Goal: Check status: Check status

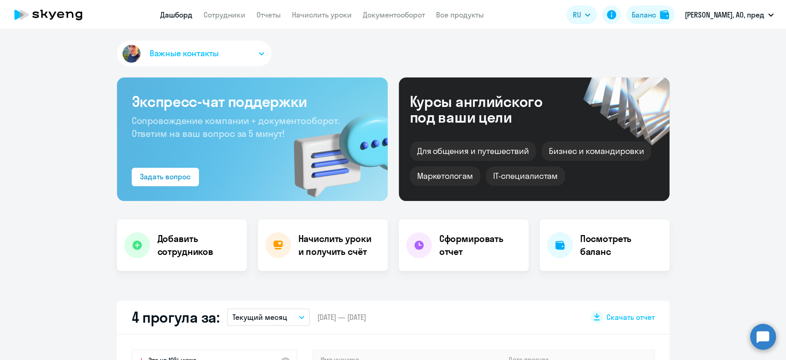
select select "30"
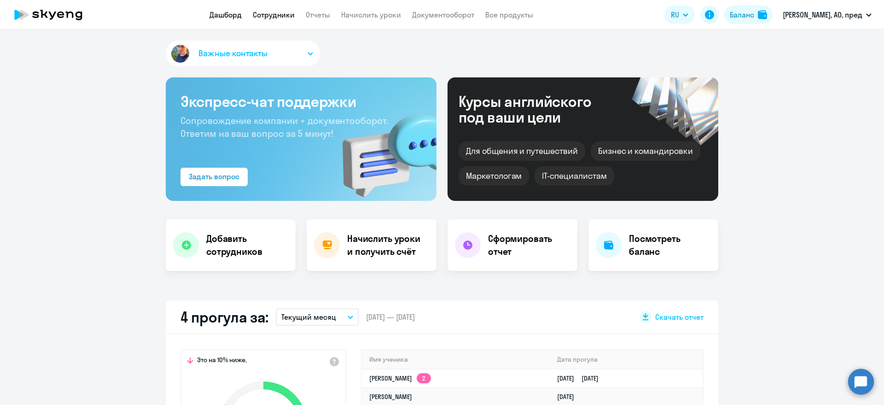
click at [287, 14] on link "Сотрудники" at bounding box center [274, 14] width 42 height 9
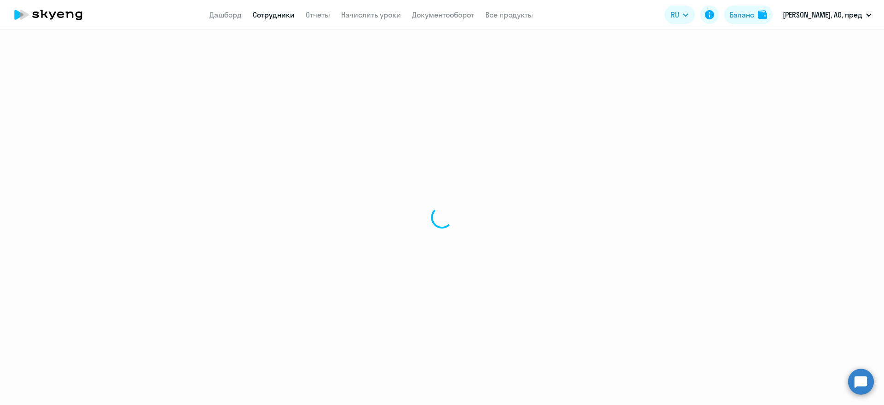
select select "30"
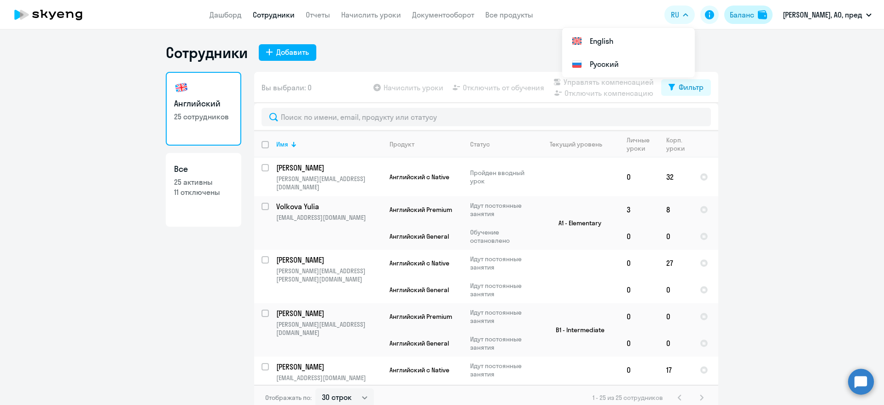
click at [773, 9] on button "Баланс" at bounding box center [749, 15] width 48 height 18
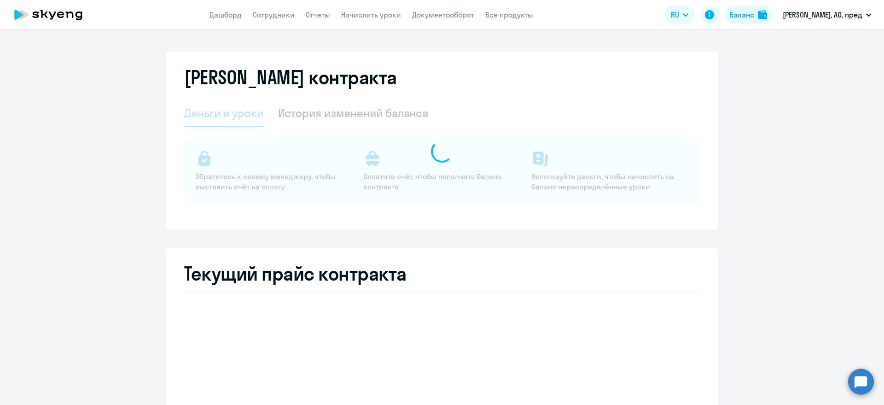
select select "english_adult_not_native_speaker"
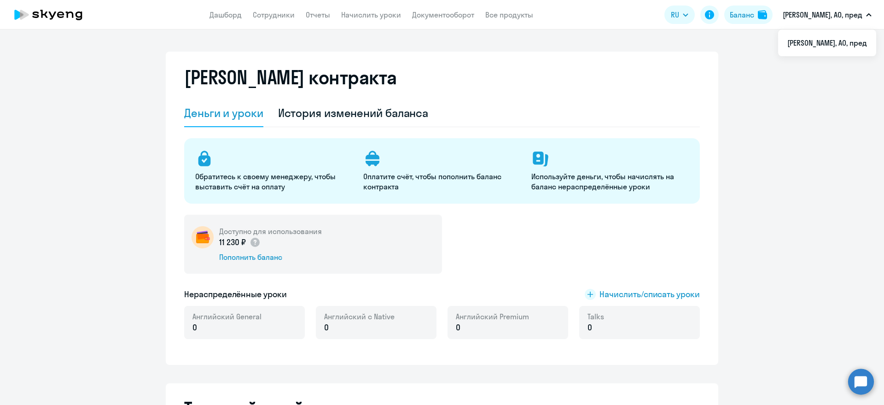
drag, startPoint x: 459, startPoint y: 15, endPoint x: 449, endPoint y: 20, distance: 10.9
click at [457, 15] on link "Документооборот" at bounding box center [443, 14] width 62 height 9
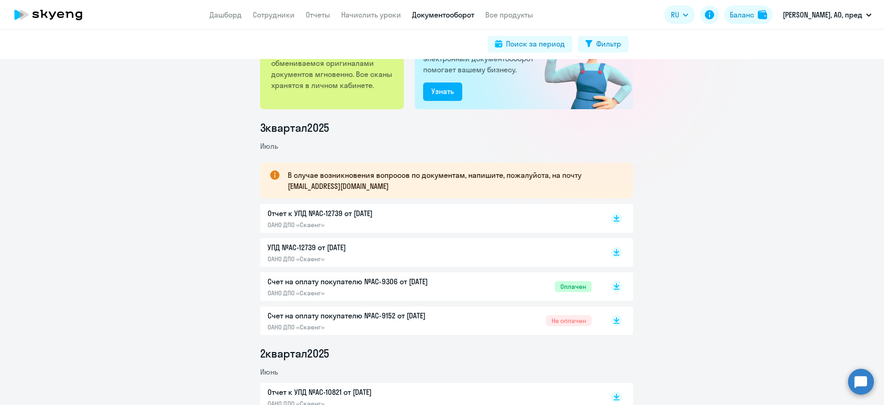
scroll to position [115, 0]
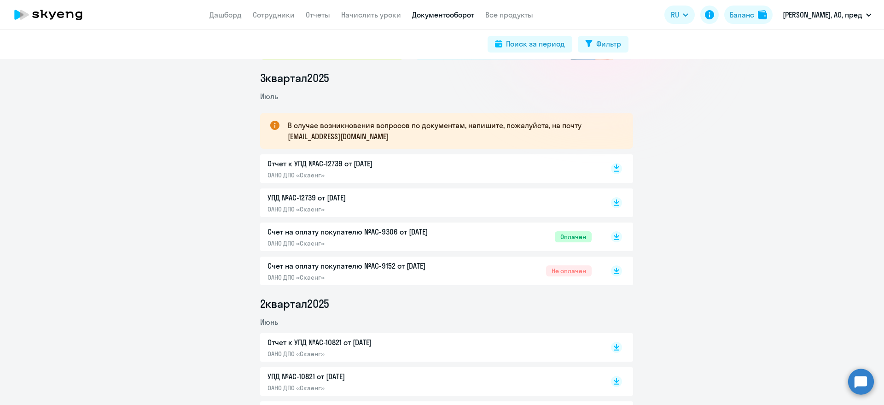
click at [611, 170] on rect at bounding box center [616, 168] width 11 height 11
click at [755, 15] on div "Баланс" at bounding box center [742, 14] width 24 height 11
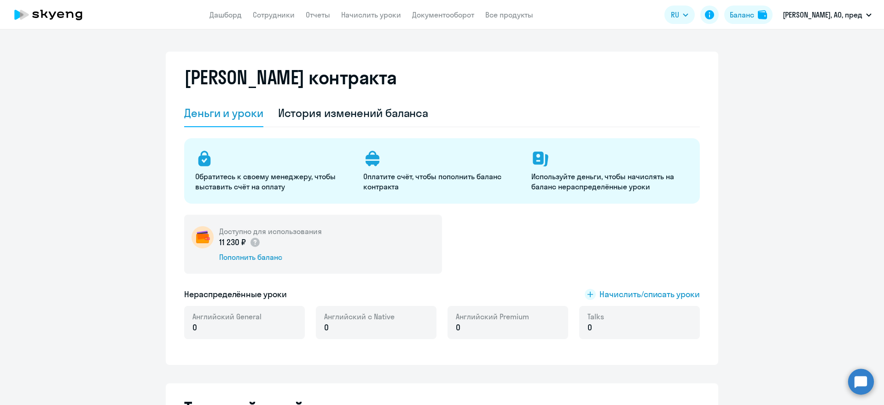
click at [361, 99] on div "[PERSON_NAME] контракта" at bounding box center [442, 82] width 516 height 33
click at [393, 110] on div "История изменений баланса" at bounding box center [353, 112] width 151 height 15
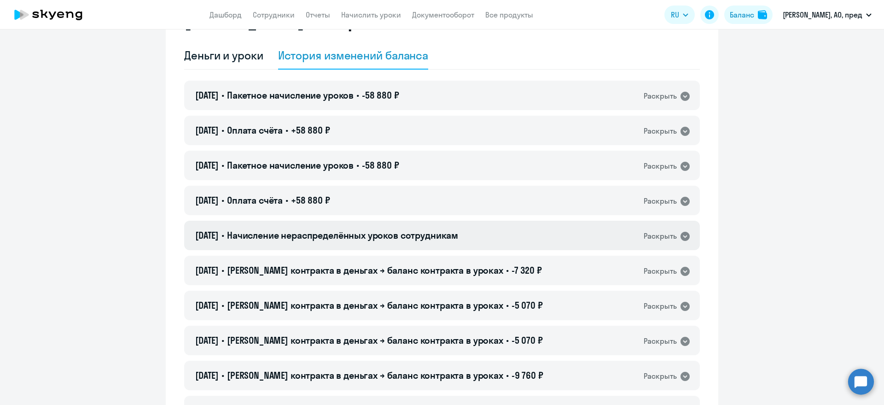
scroll to position [173, 0]
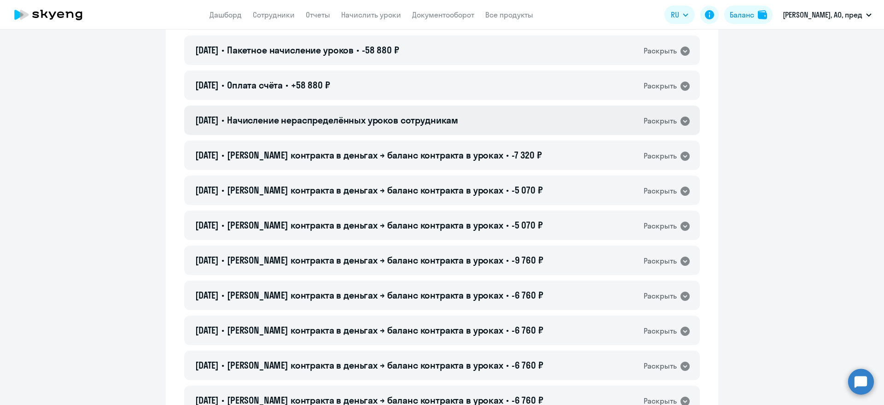
click at [501, 114] on div "[DATE] • Начисление нераспределённых уроков сотрудникам Раскрыть" at bounding box center [442, 119] width 516 height 29
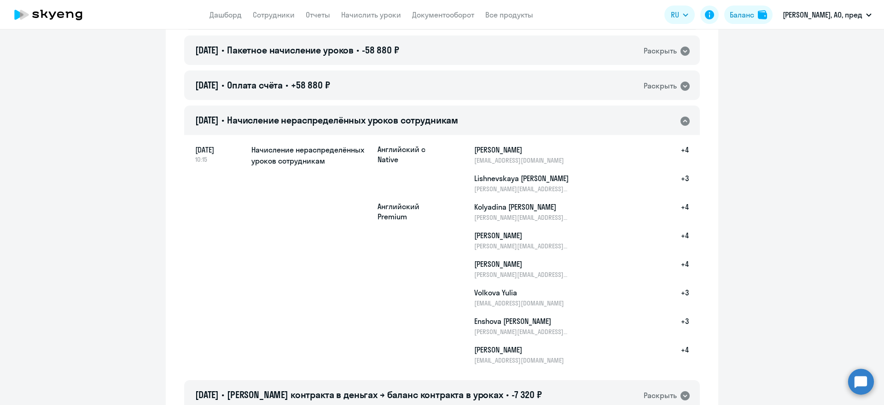
click at [511, 129] on div "[DATE] • Начисление нераспределённых уроков сотрудникам Раскрыть" at bounding box center [442, 119] width 516 height 29
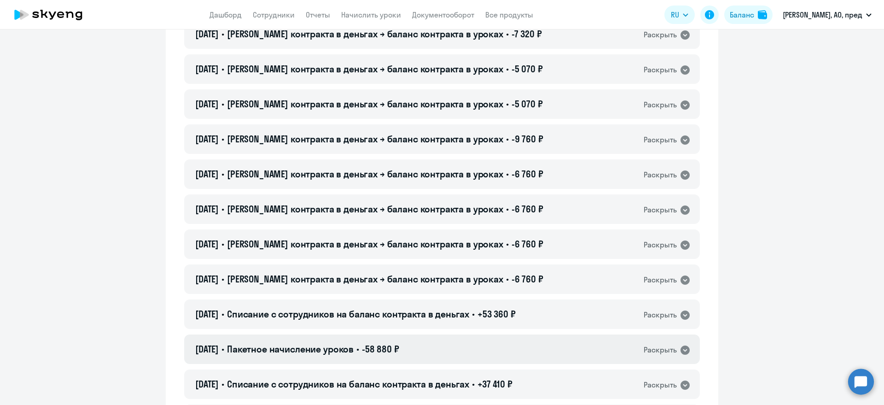
scroll to position [345, 0]
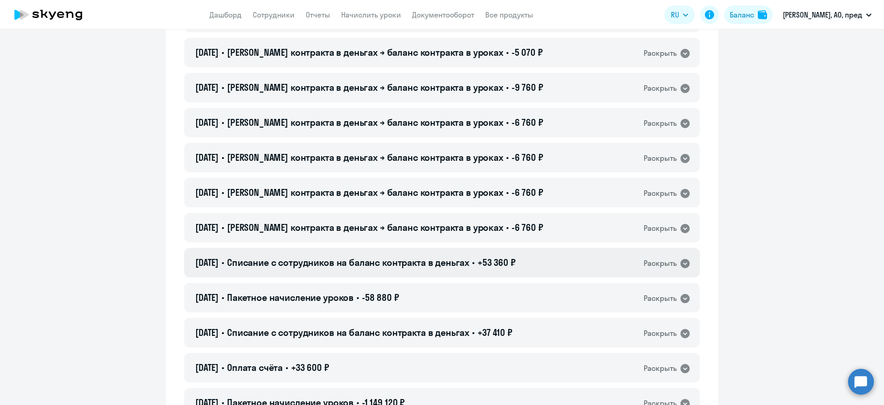
click at [516, 260] on span "+53 360 ₽" at bounding box center [497, 263] width 38 height 12
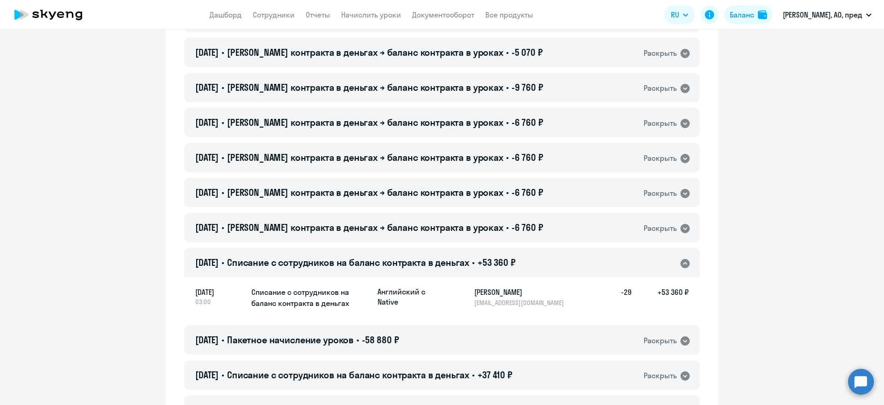
click at [516, 260] on span "+53 360 ₽" at bounding box center [497, 263] width 38 height 12
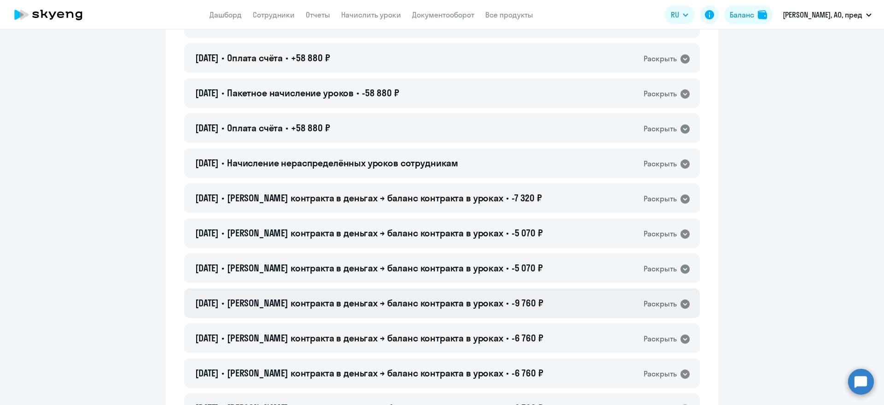
scroll to position [58, 0]
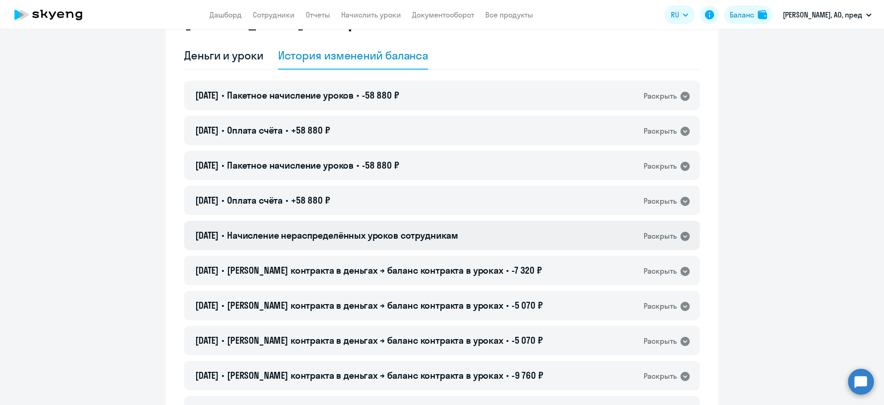
click at [504, 243] on div "[DATE] • Начисление нераспределённых уроков сотрудникам Раскрыть" at bounding box center [442, 235] width 516 height 29
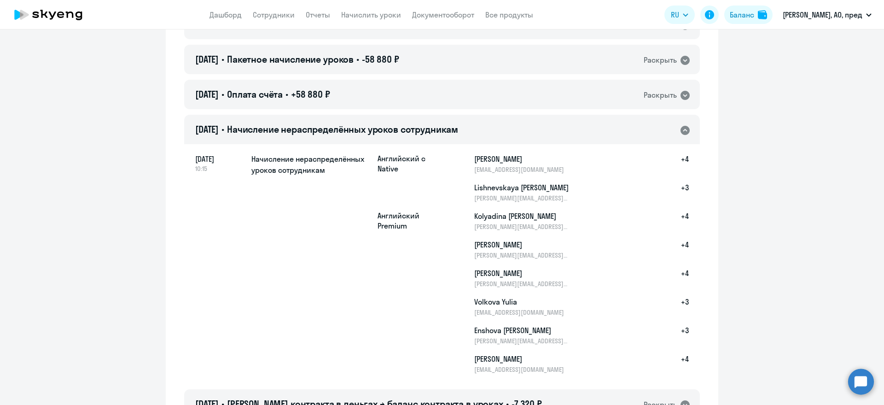
scroll to position [230, 0]
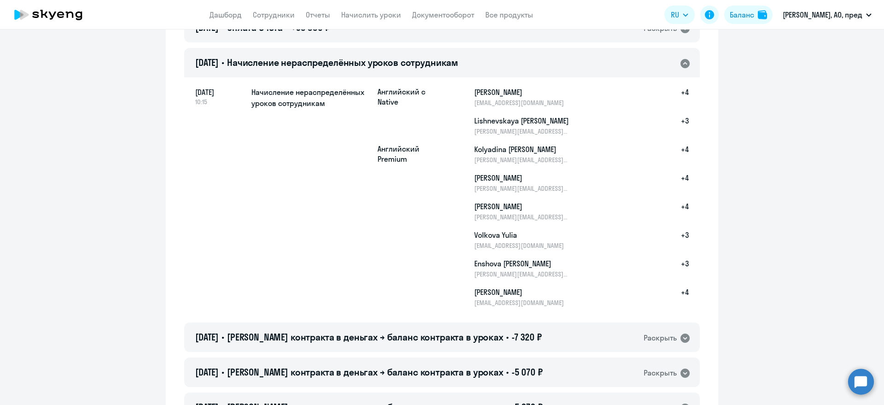
drag, startPoint x: 474, startPoint y: 62, endPoint x: 469, endPoint y: 68, distance: 8.2
click at [474, 62] on div "[DATE] • Начисление нераспределённых уроков сотрудникам Раскрыть" at bounding box center [442, 62] width 516 height 29
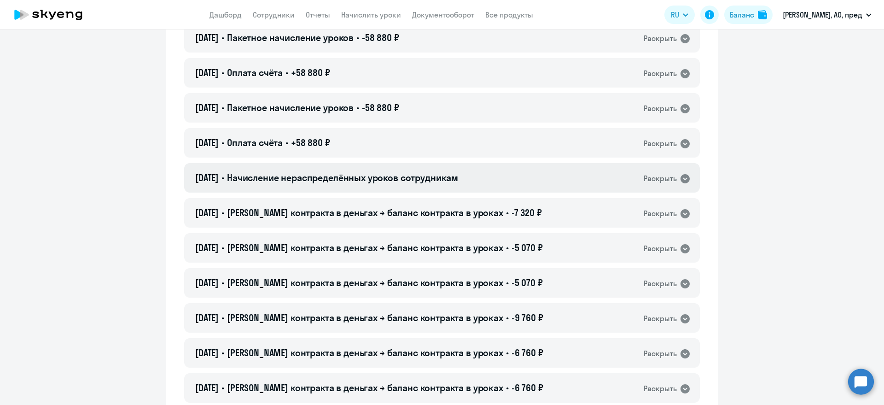
scroll to position [0, 0]
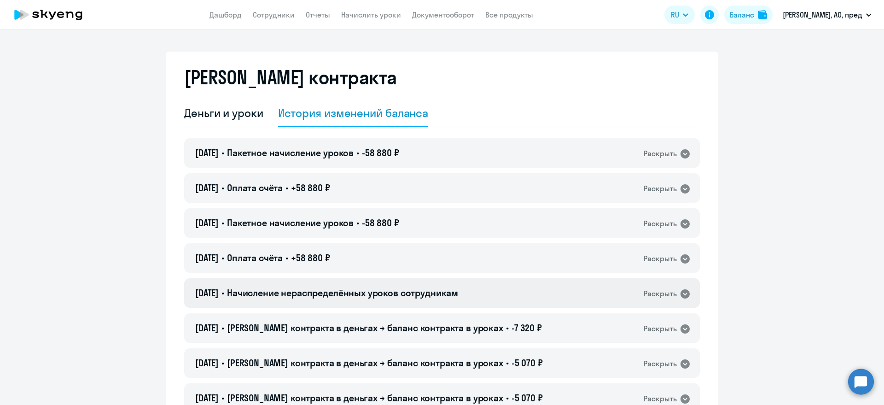
click at [472, 292] on div "[DATE] • Начисление нераспределённых уроков сотрудникам Раскрыть" at bounding box center [442, 292] width 516 height 29
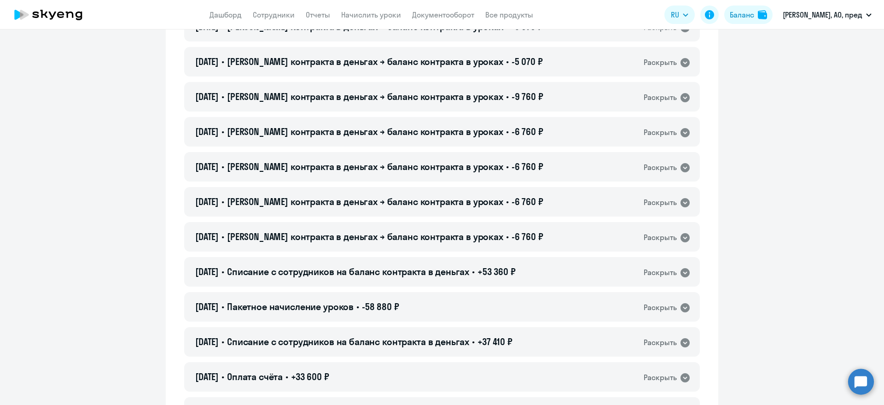
scroll to position [864, 0]
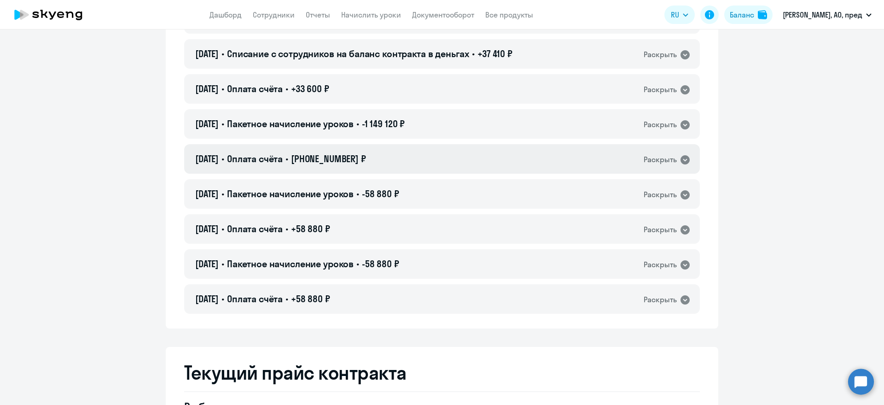
click at [477, 154] on div "[DATE] • Оплата счёта • [PHONE_NUMBER] ₽ Раскрыть" at bounding box center [442, 158] width 516 height 29
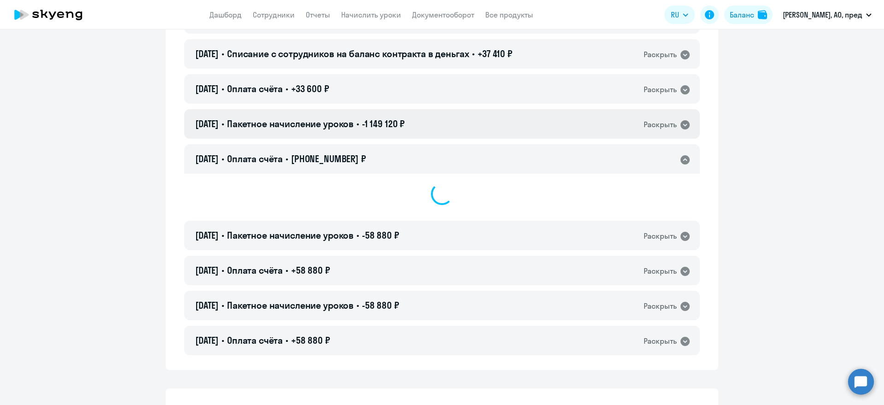
click at [484, 130] on div "[DATE] • Пакетное начисление уроков • -1 149 120 ₽ Раскрыть" at bounding box center [442, 123] width 516 height 29
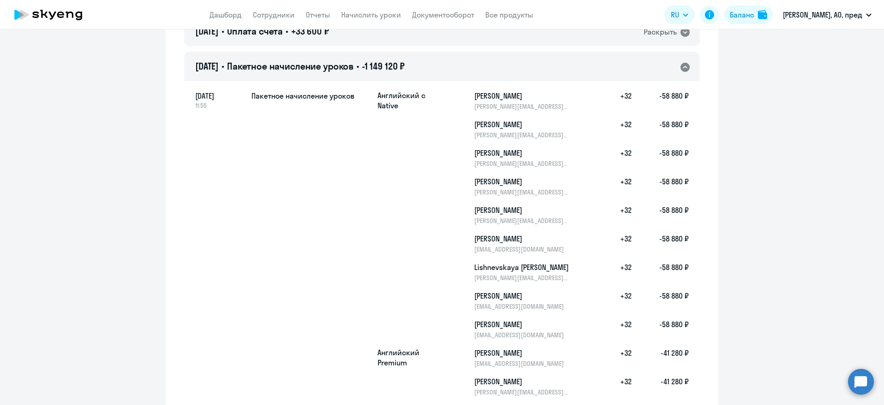
scroll to position [1094, 0]
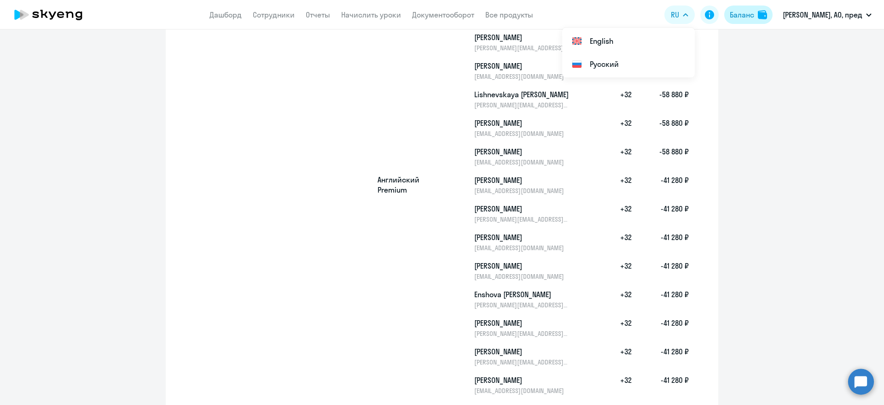
click at [755, 9] on div "Баланс" at bounding box center [742, 14] width 24 height 11
click at [755, 12] on div "Баланс" at bounding box center [742, 14] width 24 height 11
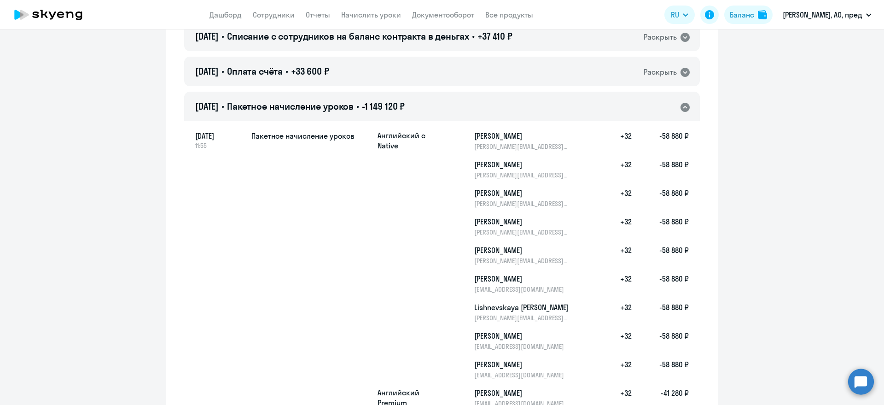
scroll to position [0, 0]
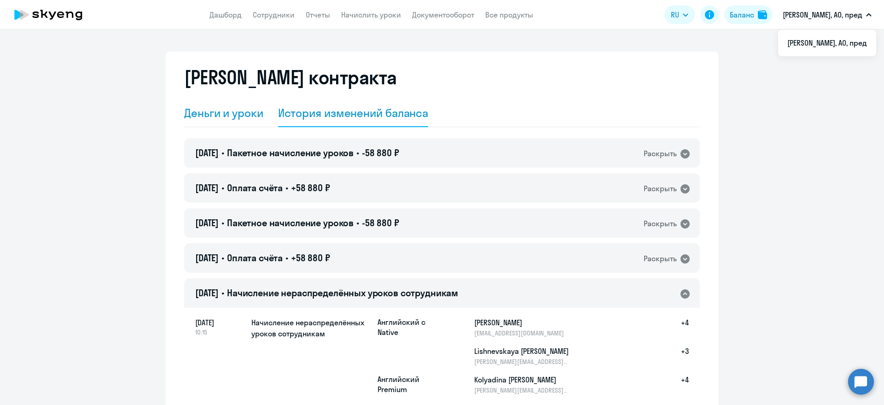
click at [190, 119] on div "Деньги и уроки" at bounding box center [223, 112] width 79 height 15
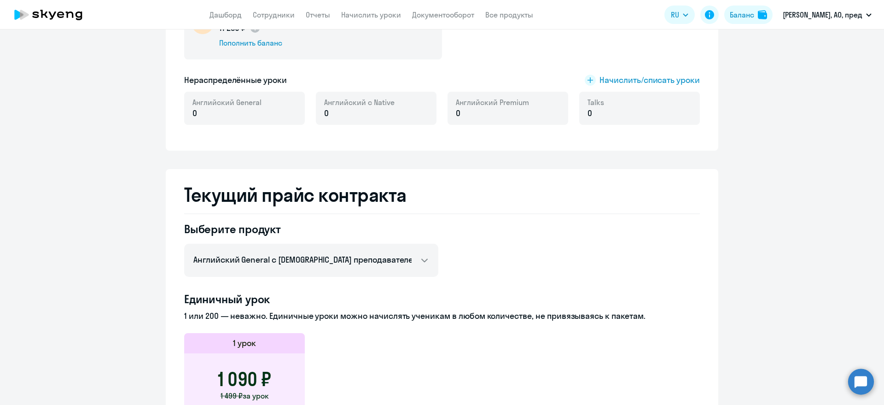
scroll to position [403, 0]
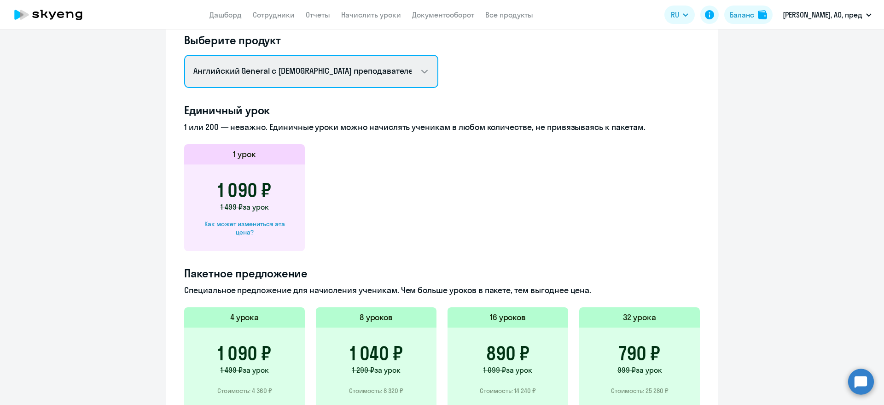
drag, startPoint x: 370, startPoint y: 69, endPoint x: 363, endPoint y: 76, distance: 10.4
click at [370, 68] on select "Английский General с [DEMOGRAPHIC_DATA] преподавателем Английский General с [DE…" at bounding box center [311, 71] width 254 height 33
click at [184, 55] on select "Английский General с [DEMOGRAPHIC_DATA] преподавателем Английский General с [DE…" at bounding box center [311, 71] width 254 height 33
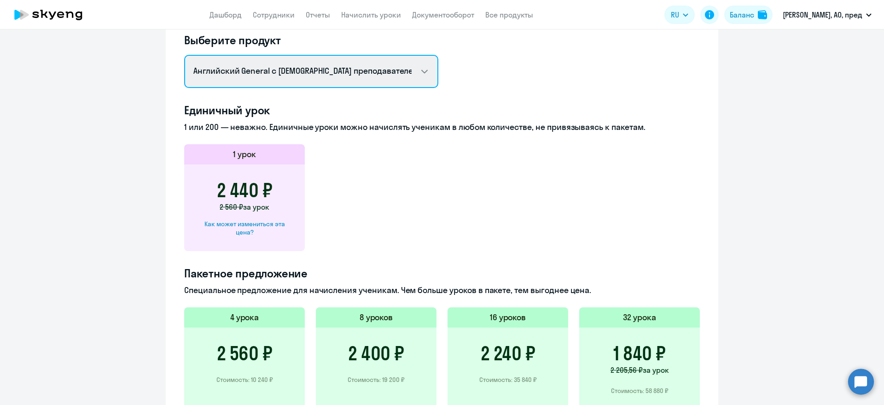
click at [396, 77] on select "Английский General с [DEMOGRAPHIC_DATA] преподавателем Английский General с [DE…" at bounding box center [311, 71] width 254 height 33
select select "english_adult_not_native_speaker_premium"
click at [184, 55] on select "Английский General с [DEMOGRAPHIC_DATA] преподавателем Английский General с [DE…" at bounding box center [311, 71] width 254 height 33
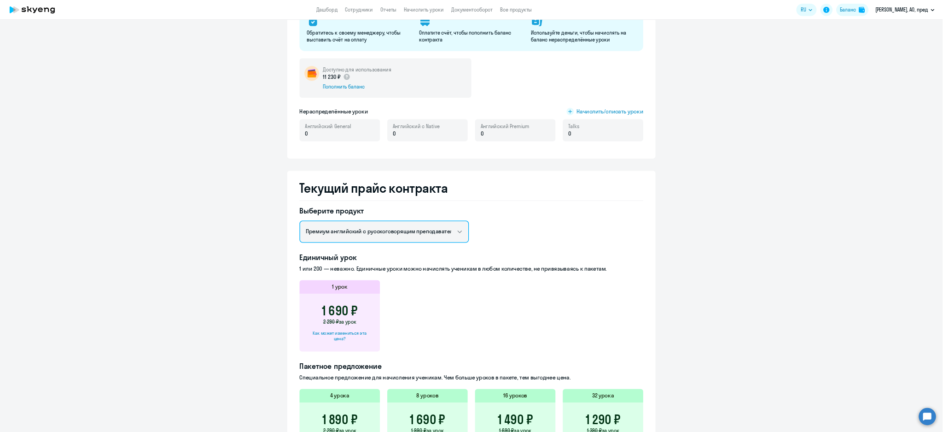
scroll to position [0, 0]
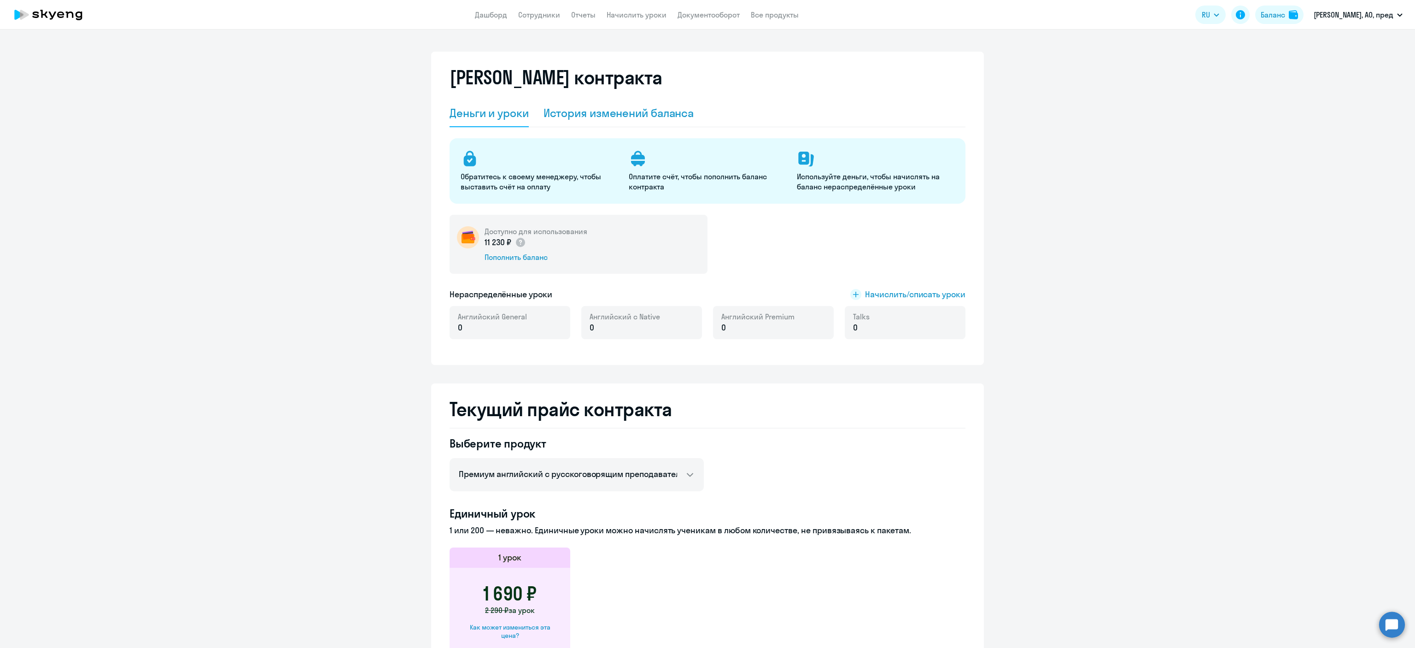
click at [628, 108] on div "История изменений баланса" at bounding box center [619, 112] width 151 height 15
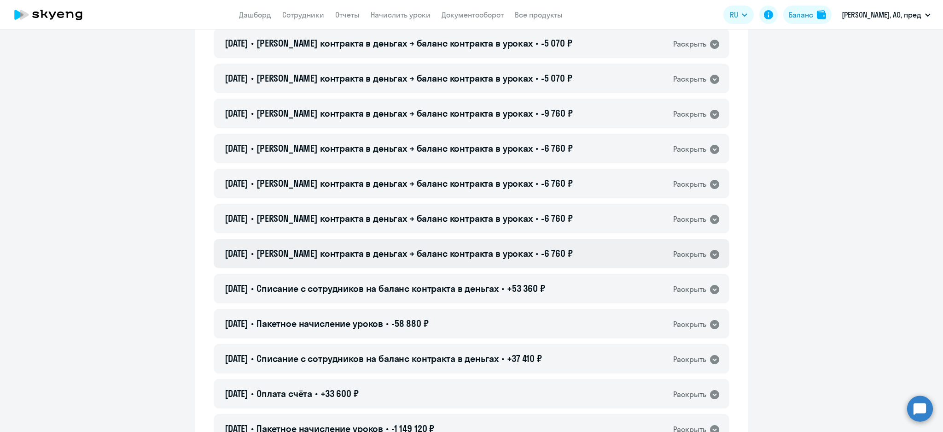
scroll to position [246, 0]
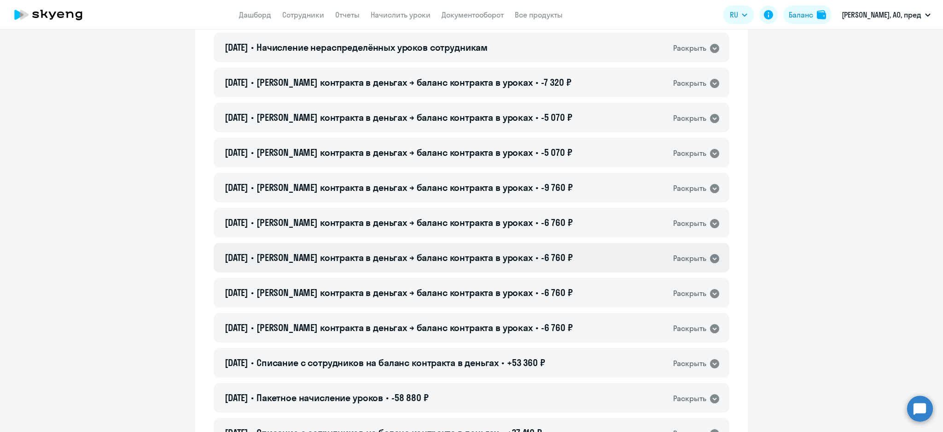
click at [575, 256] on div "[DATE] • Баланс контракта в деньгах → баланс контракта в уроках • -6 760 ₽ Раск…" at bounding box center [472, 257] width 516 height 29
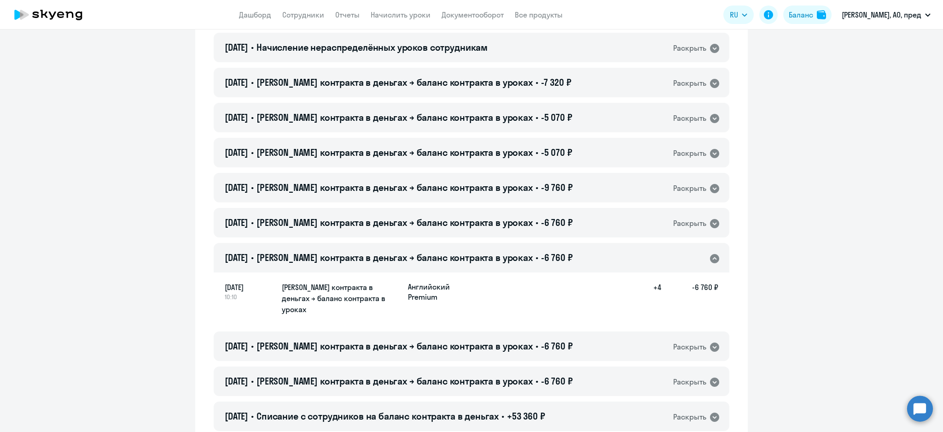
click at [591, 203] on div "[DATE] • Пакетное начисление уроков • -58 880 ₽ Раскрыть [DATE] • Оплата счёта …" at bounding box center [472, 319] width 516 height 853
click at [563, 252] on div "[DATE] • Баланс контракта в деньгах → баланс контракта в уроках • -6 760 ₽ Раск…" at bounding box center [472, 257] width 516 height 29
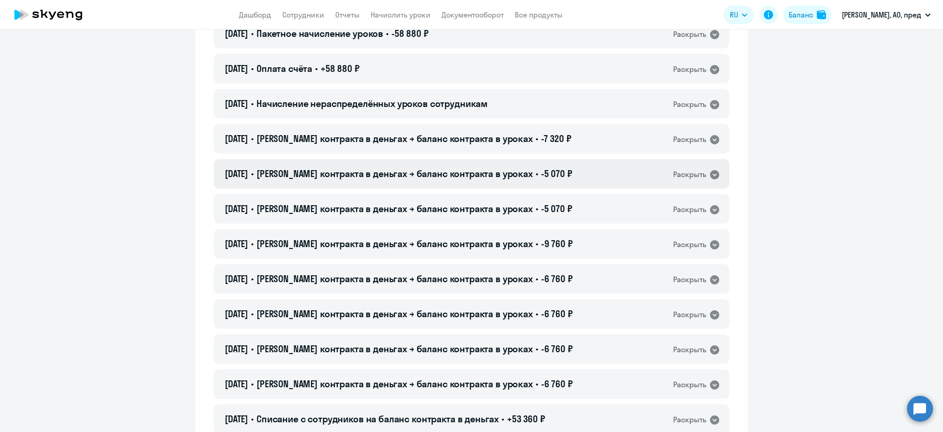
scroll to position [123, 0]
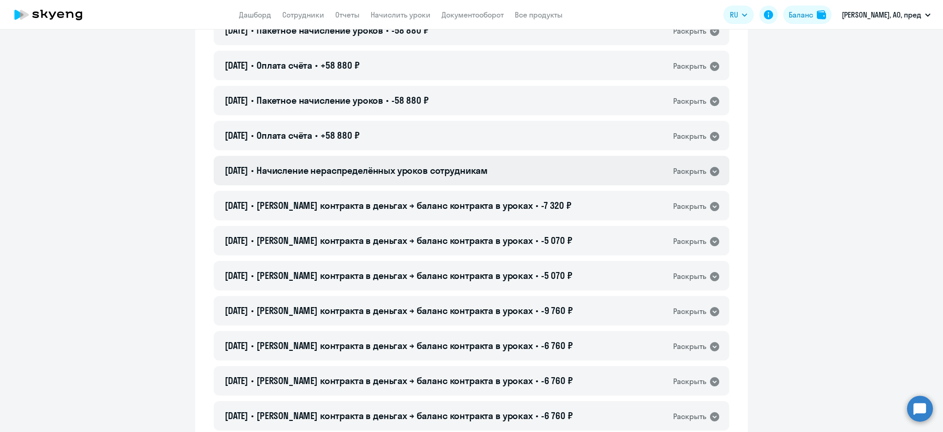
click at [502, 169] on div "[DATE] • Начисление нераспределённых уроков сотрудникам Раскрыть" at bounding box center [472, 170] width 516 height 29
